Goal: Manage account settings

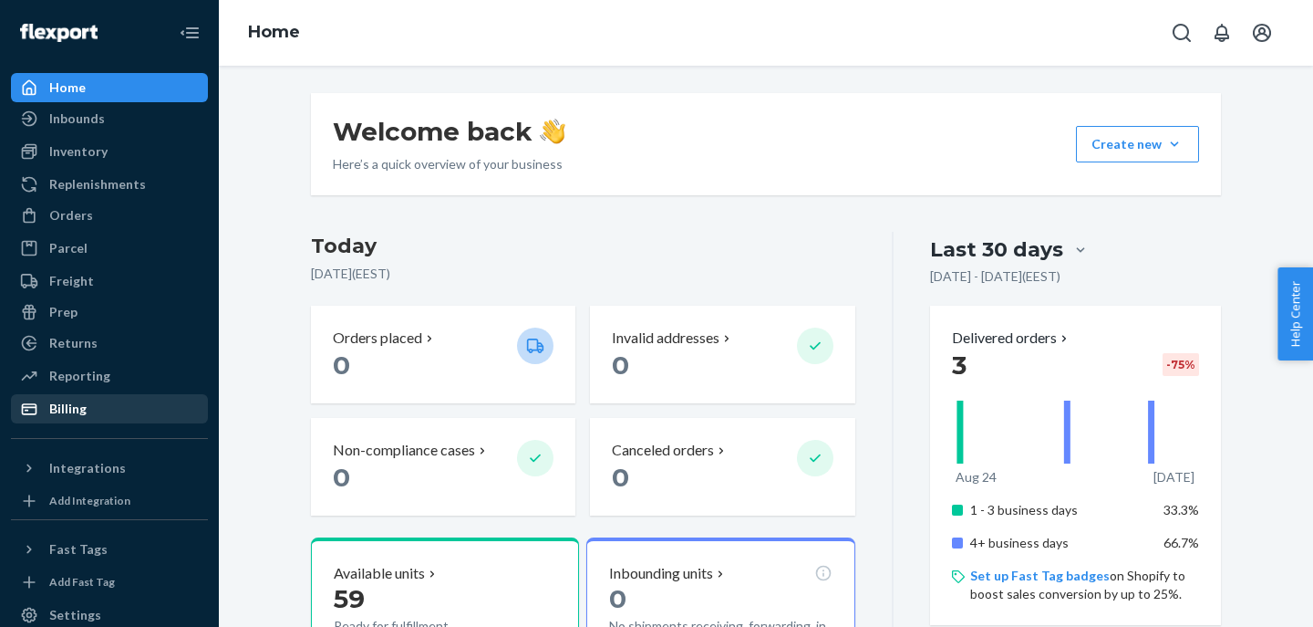
click at [84, 411] on div "Billing" at bounding box center [67, 409] width 37 height 18
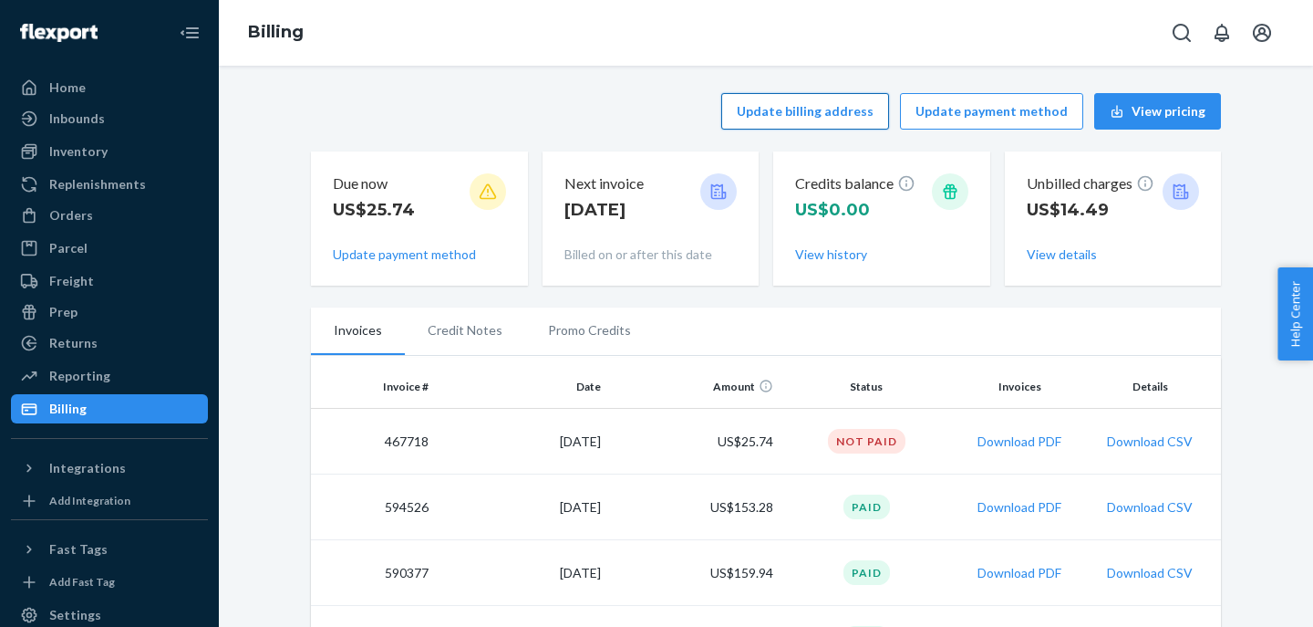
click at [843, 114] on button "Update billing address" at bounding box center [806, 111] width 168 height 36
click at [796, 117] on button "Update billing address" at bounding box center [806, 111] width 168 height 36
click at [562, 107] on div "Update billing address Update payment method View pricing" at bounding box center [766, 111] width 910 height 36
click at [827, 108] on button "Update billing address" at bounding box center [806, 111] width 168 height 36
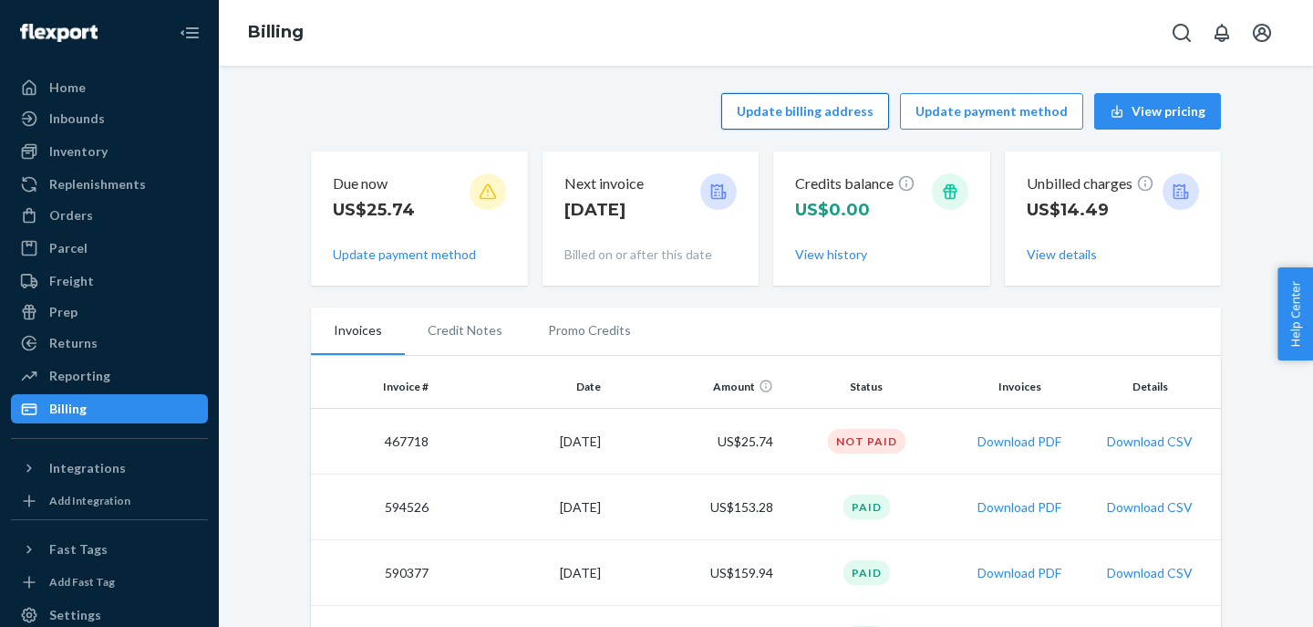
click at [827, 108] on button "Update billing address" at bounding box center [806, 111] width 168 height 36
click at [437, 82] on div "Update billing address Update payment method View pricing Due now US$25.74 Upda…" at bounding box center [766, 189] width 910 height 214
click at [929, 102] on button "Update payment method" at bounding box center [991, 111] width 183 height 36
click at [963, 110] on button "Update payment method" at bounding box center [991, 111] width 183 height 36
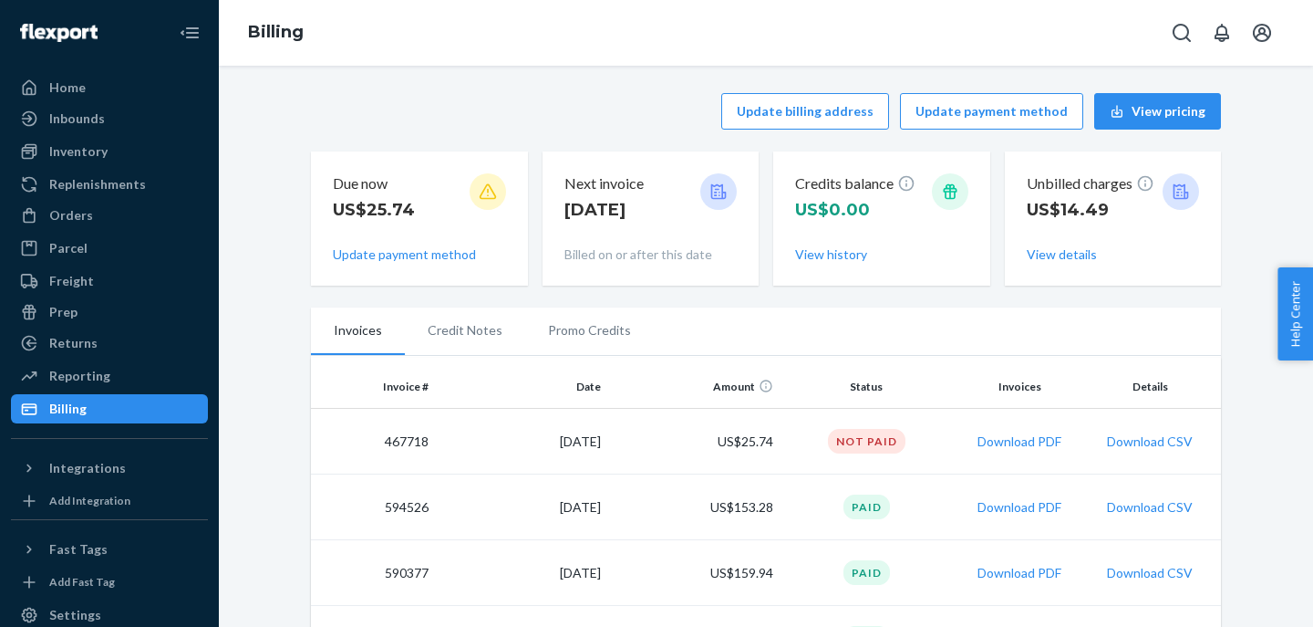
click at [649, 75] on div "Update billing address Update payment method View pricing Due now US$25.74 Upda…" at bounding box center [766, 346] width 1095 height 561
click at [618, 58] on div "Billing" at bounding box center [766, 33] width 1095 height 66
